Goal: Transaction & Acquisition: Purchase product/service

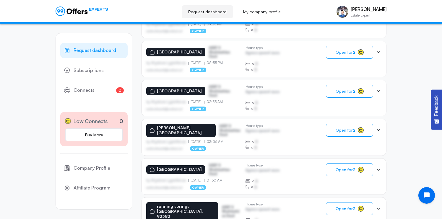
scroll to position [290, 0]
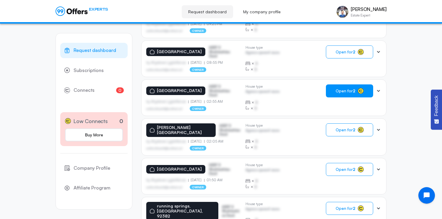
click at [343, 89] on span "Open for 2" at bounding box center [346, 91] width 20 height 5
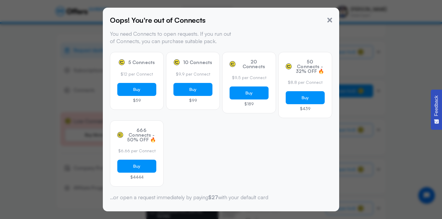
click at [196, 62] on span "10 Connects" at bounding box center [197, 62] width 29 height 5
click at [193, 86] on button "Buy" at bounding box center [192, 89] width 39 height 13
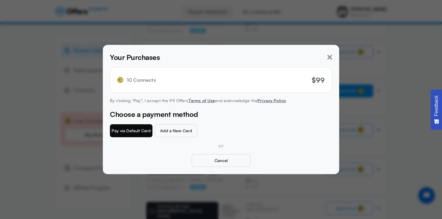
click at [128, 131] on button "Pay via Default Card" at bounding box center [131, 130] width 43 height 13
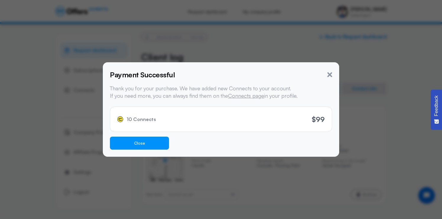
click at [134, 144] on button "Close" at bounding box center [139, 143] width 59 height 13
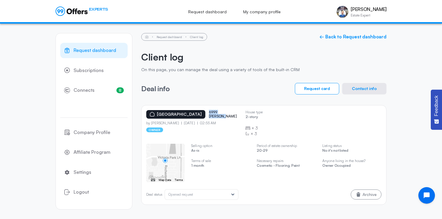
drag, startPoint x: 214, startPoint y: 117, endPoint x: 236, endPoint y: 118, distance: 21.3
click at [236, 118] on p "6999 [PERSON_NAME]" at bounding box center [224, 114] width 30 height 9
copy p "6999 pizzoli"
